Goal: Find specific page/section: Find specific page/section

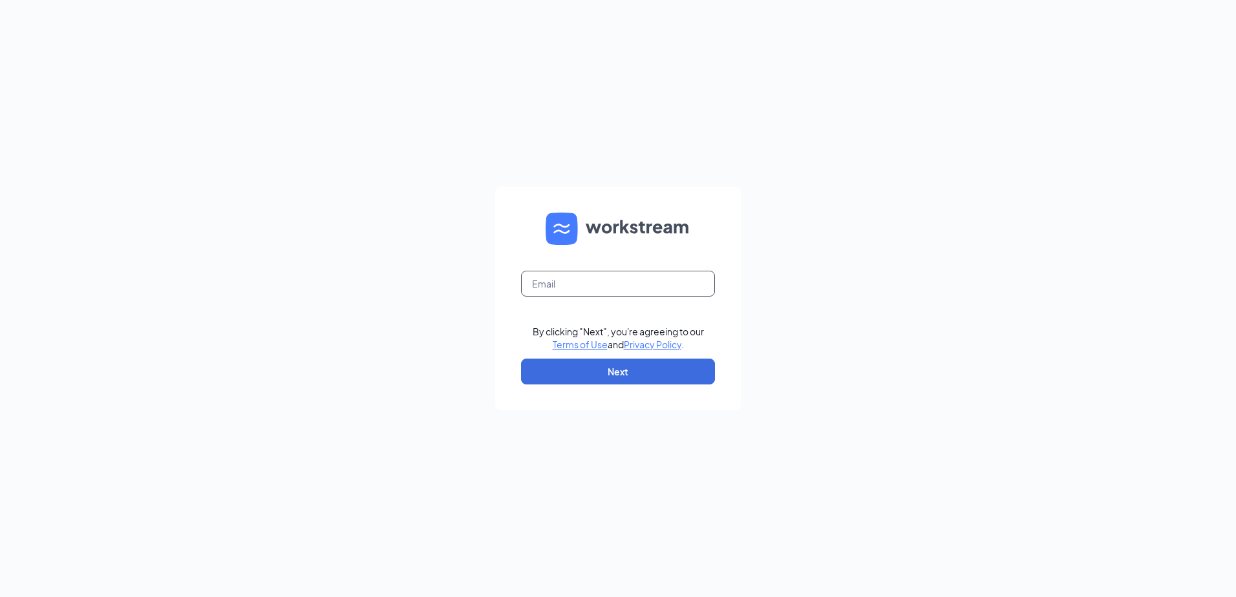
click at [582, 277] on input "text" at bounding box center [618, 284] width 194 height 26
type input "dominic@scineassociates.com"
click at [401, 220] on div "dominic@scineassociates.com By clicking "Next", you're agreeing to our Terms of…" at bounding box center [618, 298] width 1236 height 597
click at [598, 149] on div "dominic@scineassociates.com By clicking "Next", you're agreeing to our Terms of…" at bounding box center [618, 298] width 1236 height 597
click at [630, 372] on button "Next" at bounding box center [618, 372] width 194 height 26
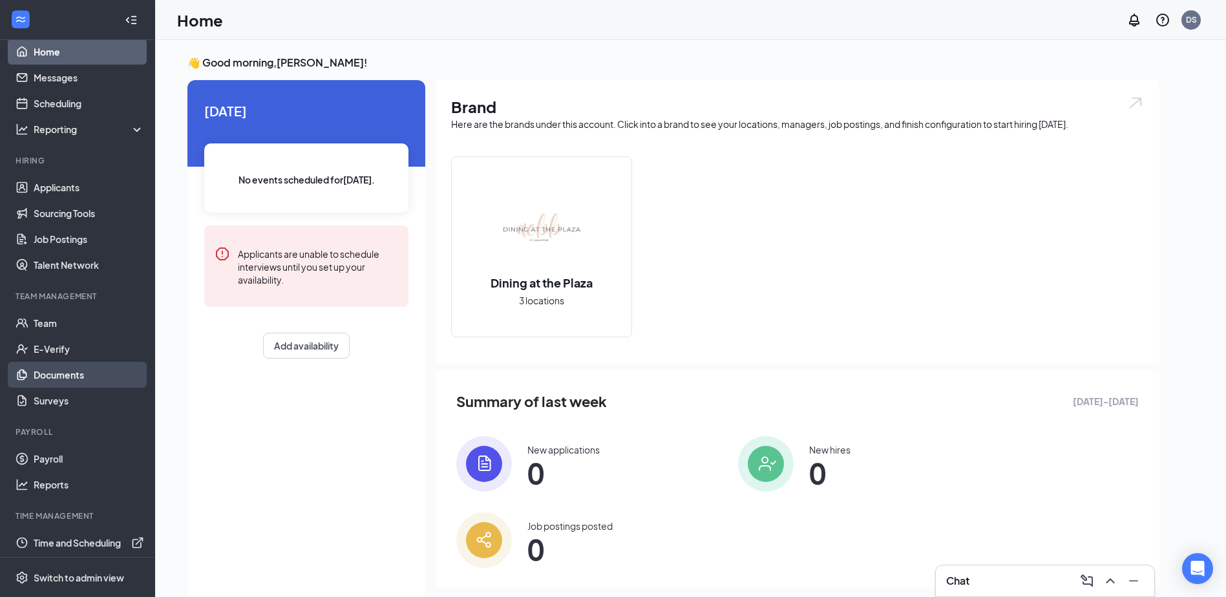
scroll to position [18, 0]
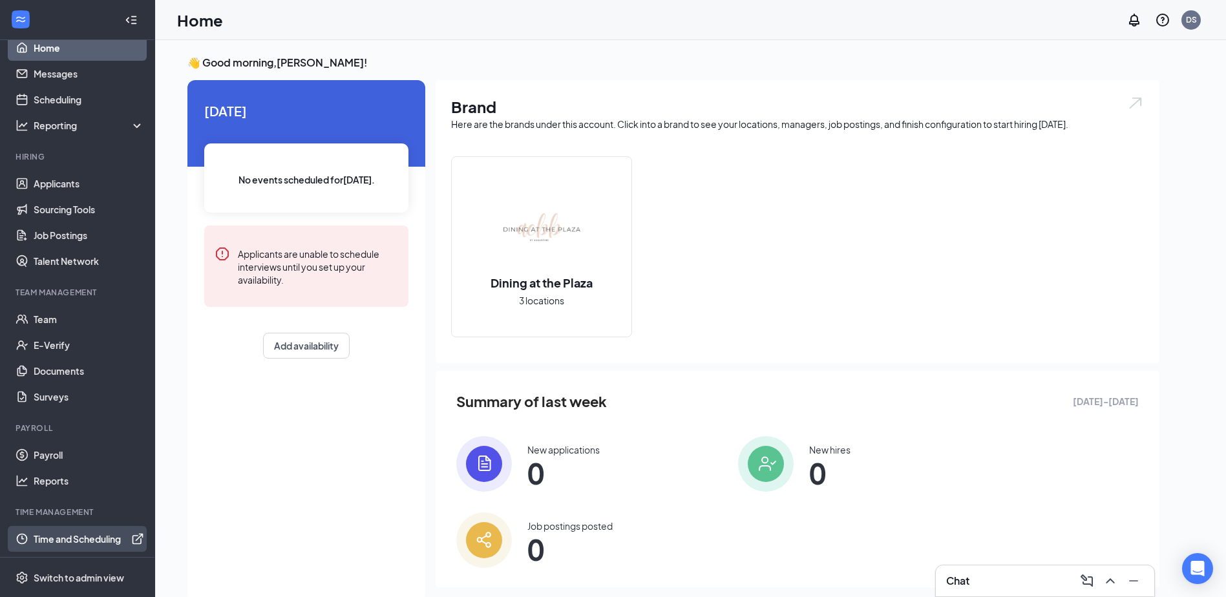
click at [50, 540] on link "Time and Scheduling" at bounding box center [89, 539] width 111 height 26
